Goal: Navigation & Orientation: Find specific page/section

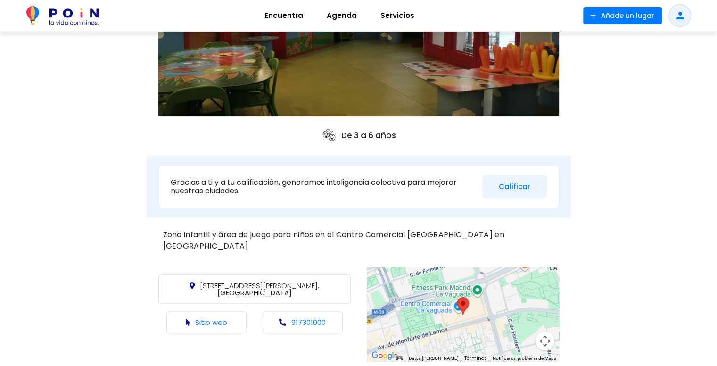
scroll to position [160, 0]
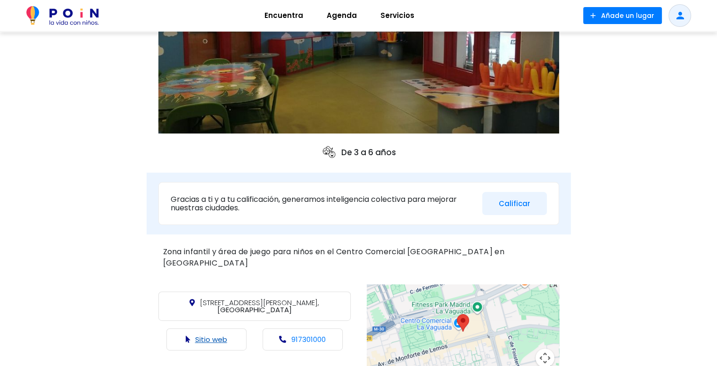
click at [210, 334] on link "Sitio web" at bounding box center [211, 339] width 32 height 10
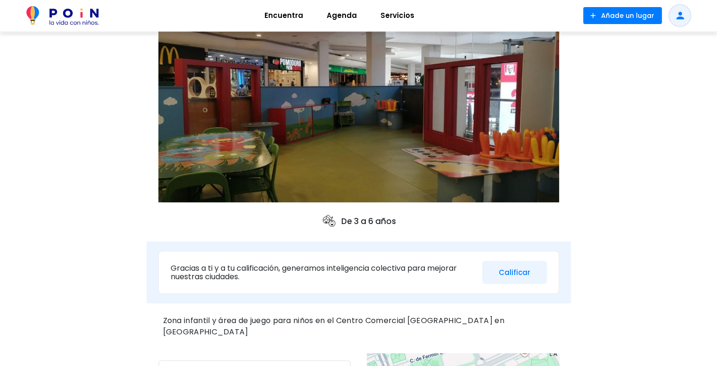
scroll to position [0, 0]
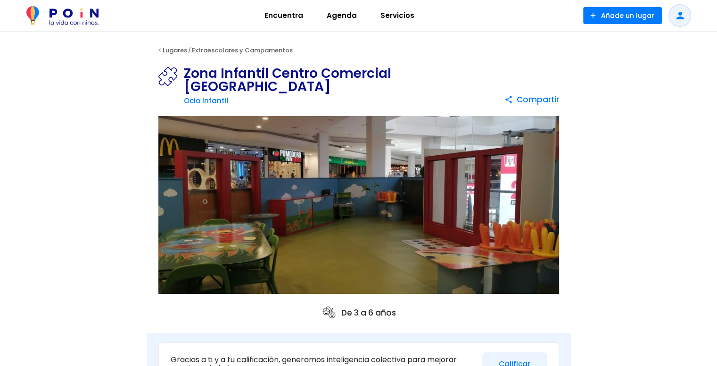
click at [334, 17] on span "Agenda" at bounding box center [341, 15] width 39 height 15
click at [390, 18] on span "Servicios" at bounding box center [397, 15] width 42 height 15
